Goal: Task Accomplishment & Management: Use online tool/utility

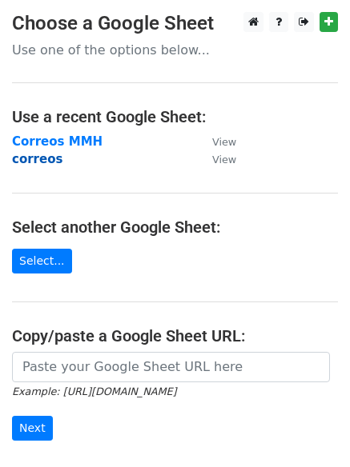
click at [36, 162] on strong "correos" at bounding box center [37, 159] width 50 height 14
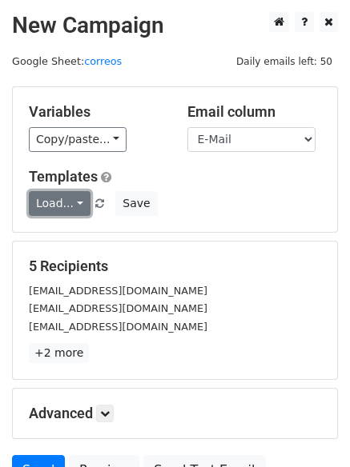
click at [74, 206] on link "Load..." at bounding box center [60, 203] width 62 height 25
click at [78, 234] on link "12k pr" at bounding box center [93, 240] width 126 height 26
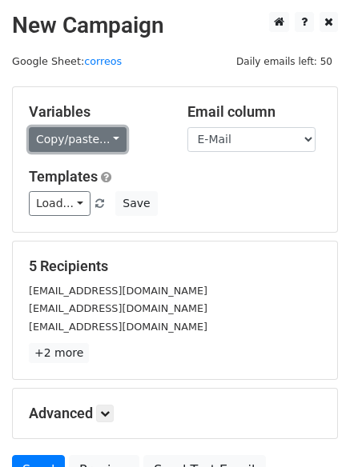
click at [90, 144] on link "Copy/paste..." at bounding box center [78, 139] width 98 height 25
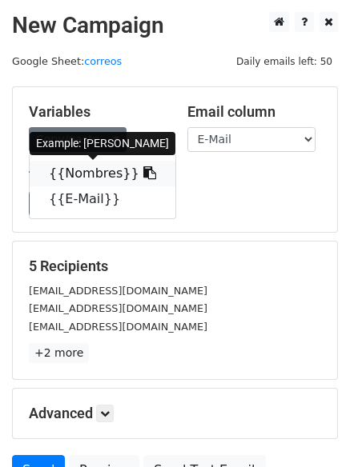
click at [89, 184] on link "{{Nombres}}" at bounding box center [103, 174] width 146 height 26
